Goal: Navigation & Orientation: Find specific page/section

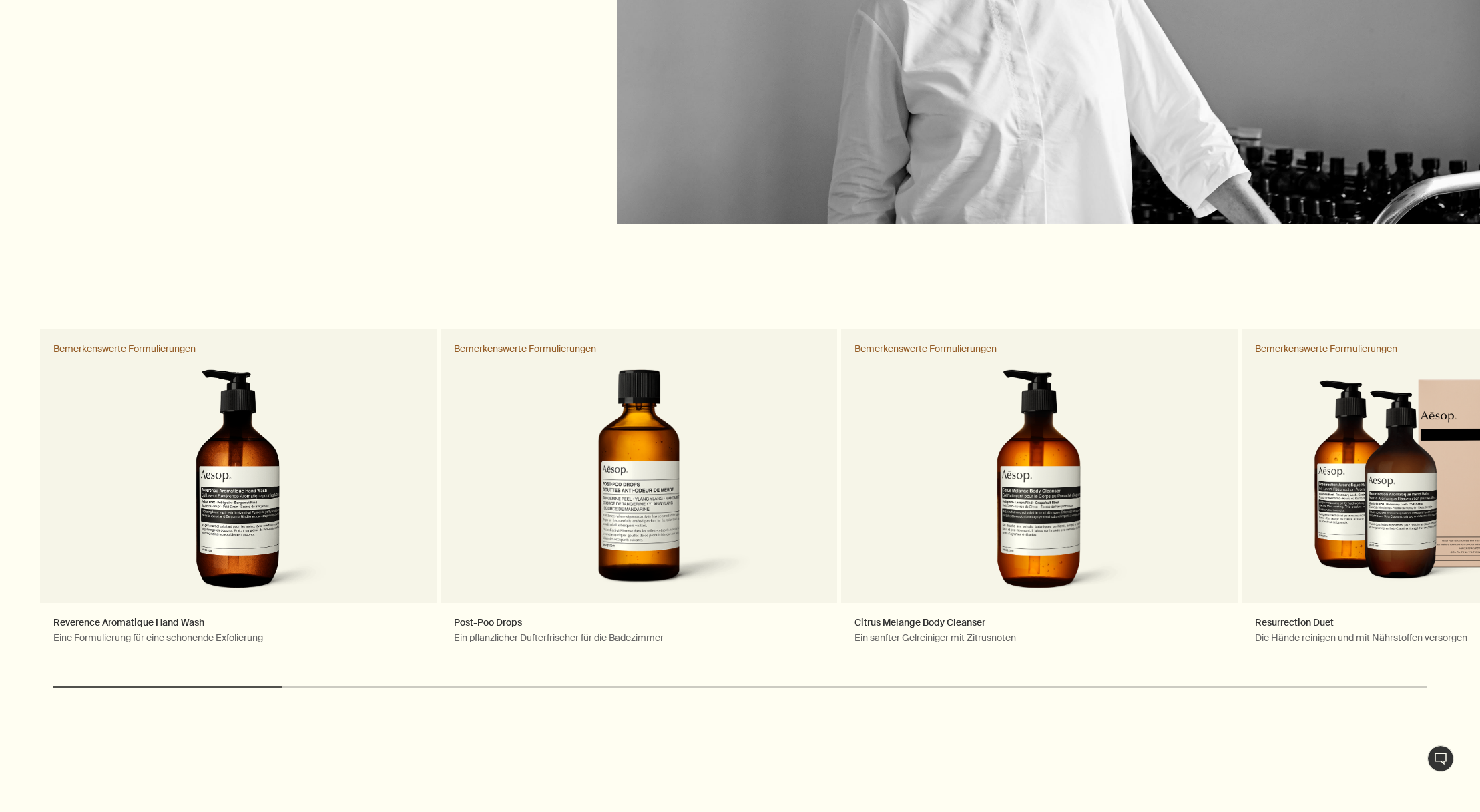
scroll to position [2420, 0]
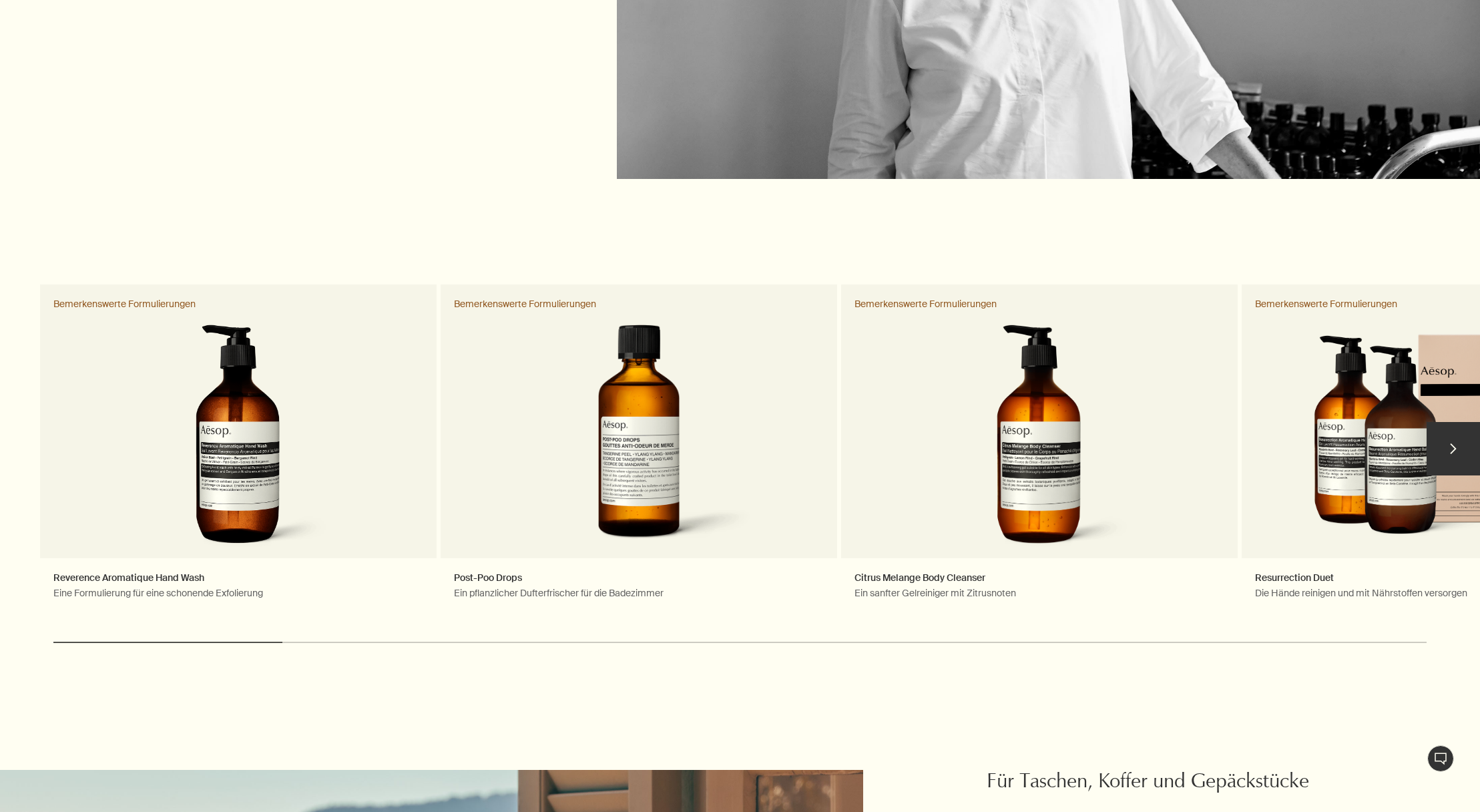
click at [1457, 432] on button "chevron" at bounding box center [1454, 449] width 54 height 54
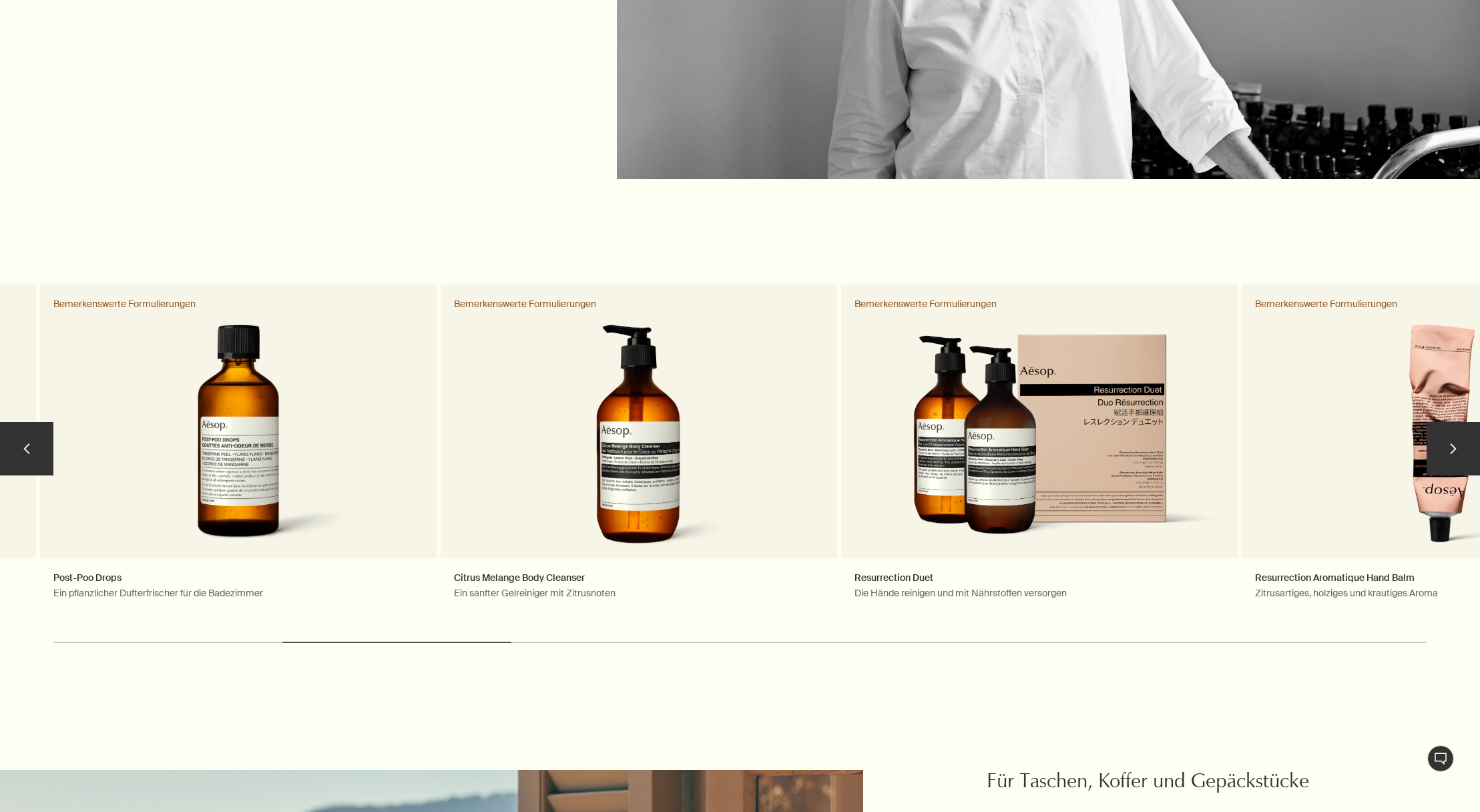
click at [1455, 443] on button "chevron" at bounding box center [1454, 449] width 54 height 54
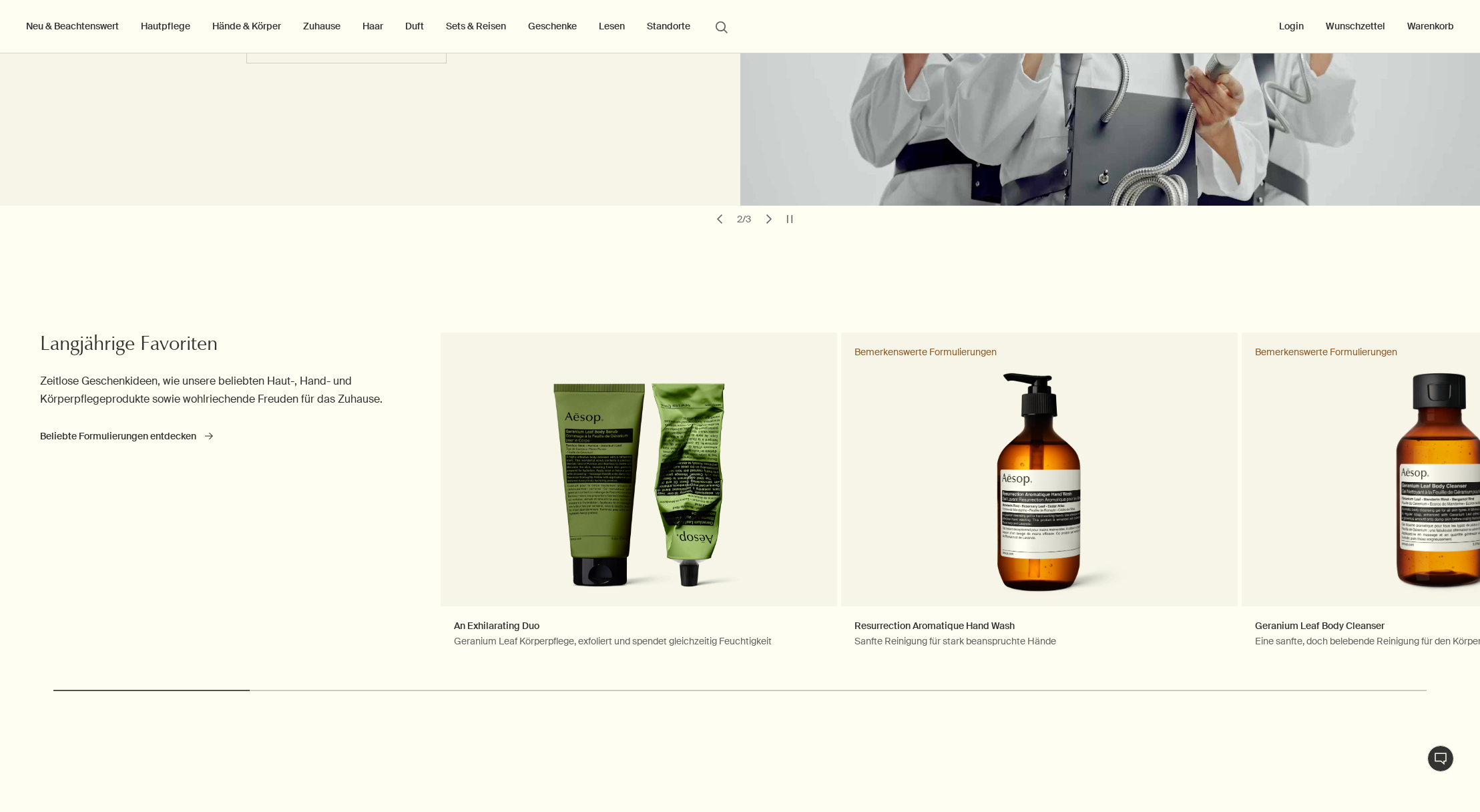
scroll to position [0, 0]
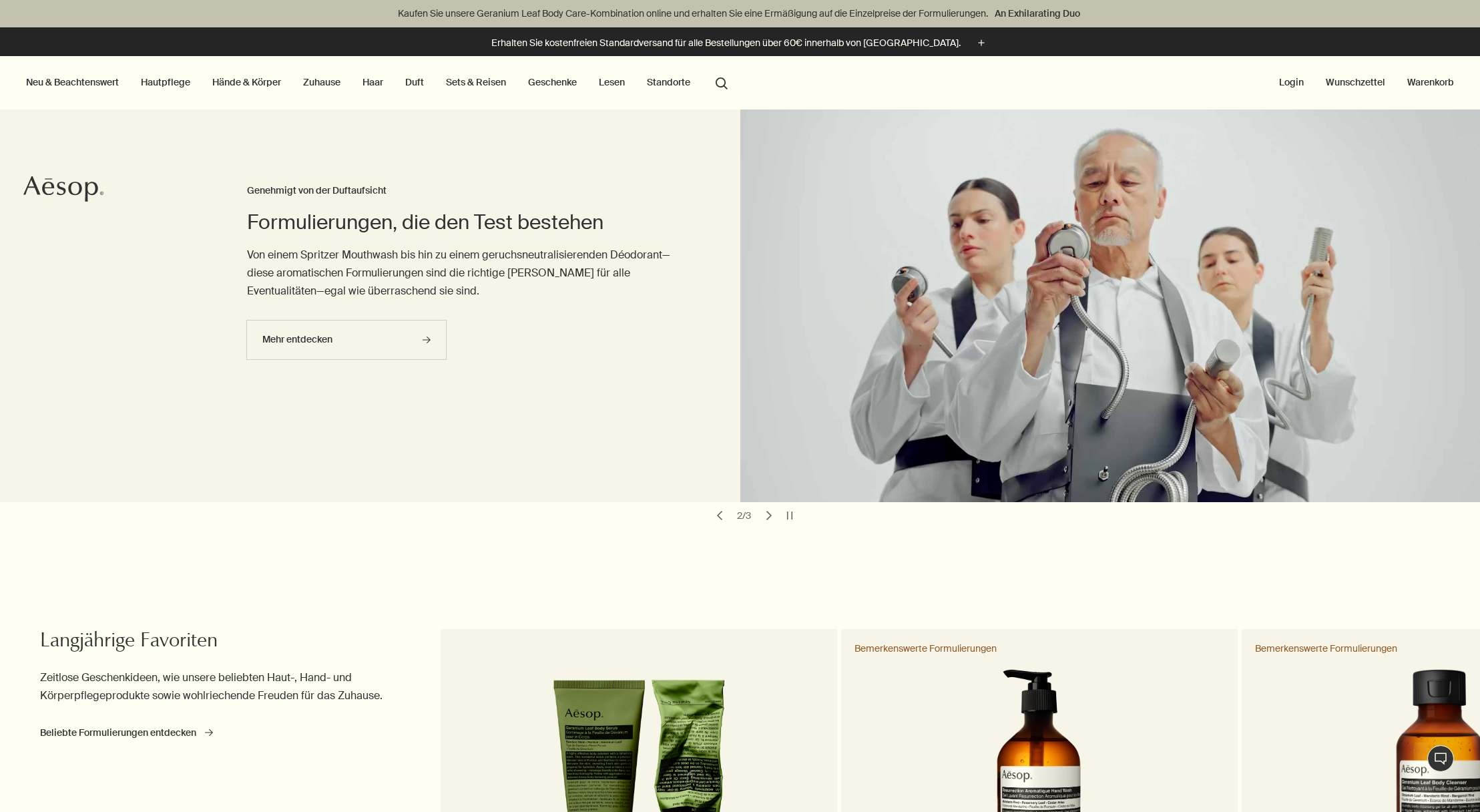
click at [491, 81] on link "Sets & Reisen" at bounding box center [476, 82] width 65 height 17
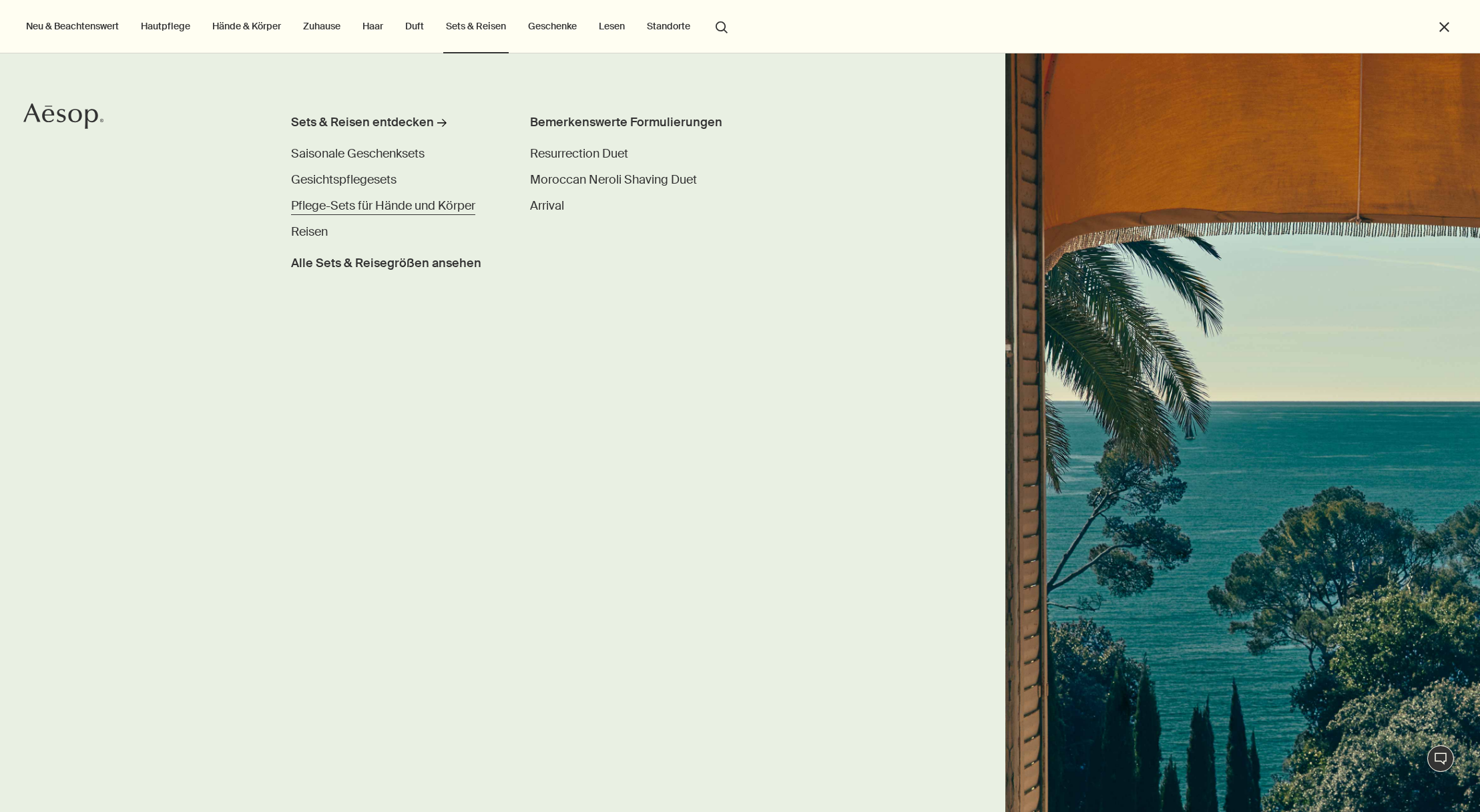
click at [336, 208] on span "Pflege-Sets für Hände und Körper" at bounding box center [383, 205] width 184 height 16
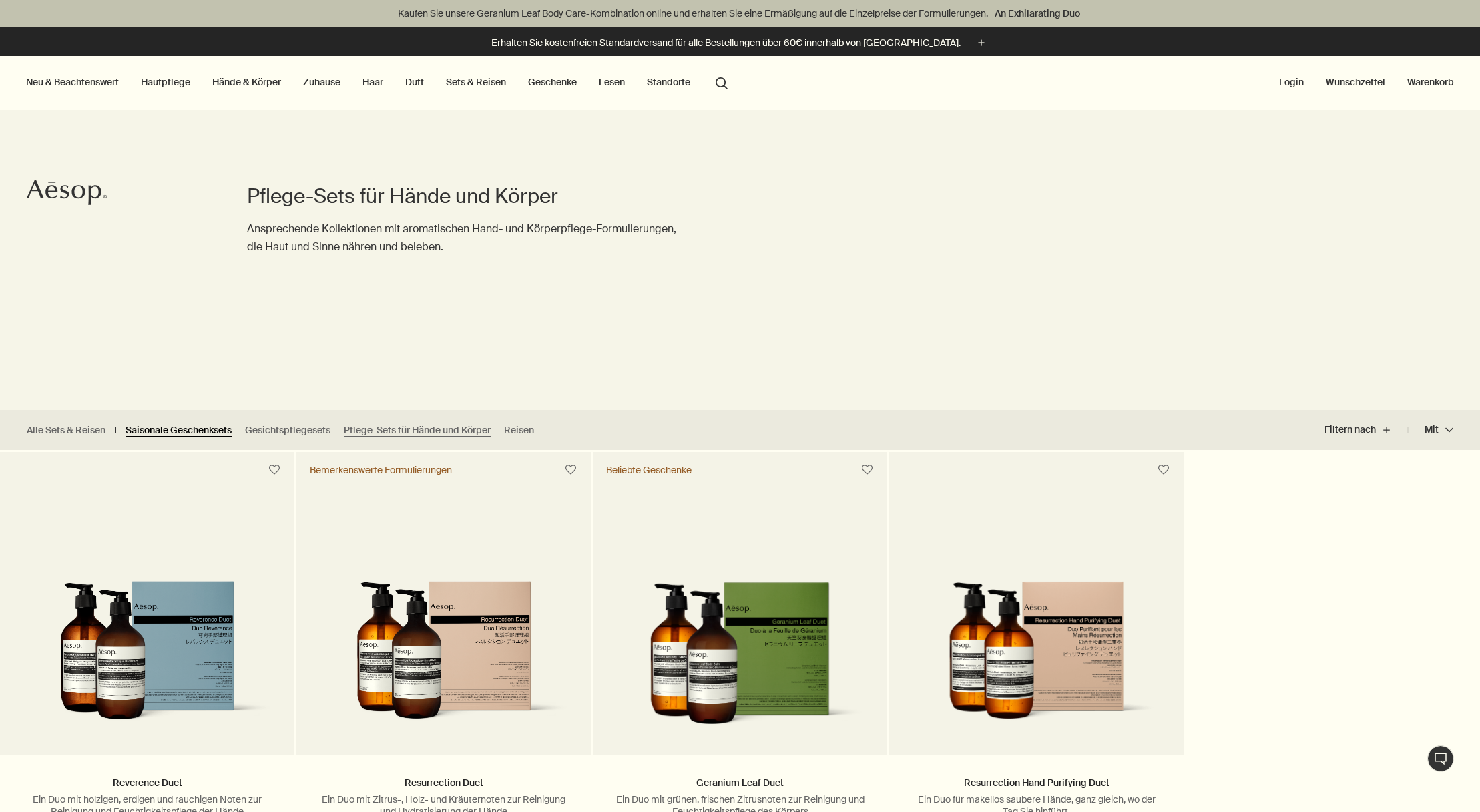
click at [212, 431] on link "Saisonale Geschenksets" at bounding box center [179, 430] width 106 height 13
